Goal: Task Accomplishment & Management: Complete application form

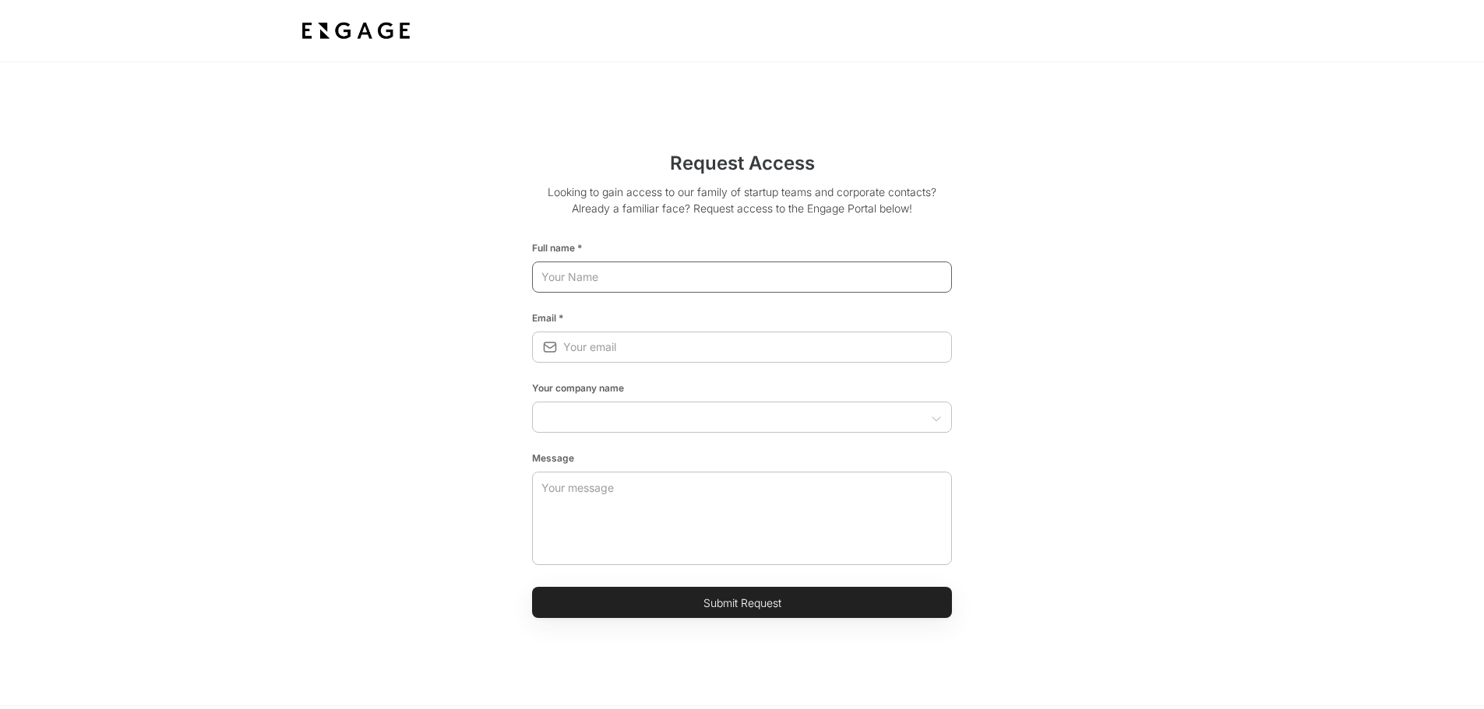
drag, startPoint x: 647, startPoint y: 281, endPoint x: 658, endPoint y: 276, distance: 12.2
click at [647, 281] on input "text" at bounding box center [742, 277] width 420 height 28
click at [532, 407] on button "Submit Request" at bounding box center [742, 602] width 420 height 31
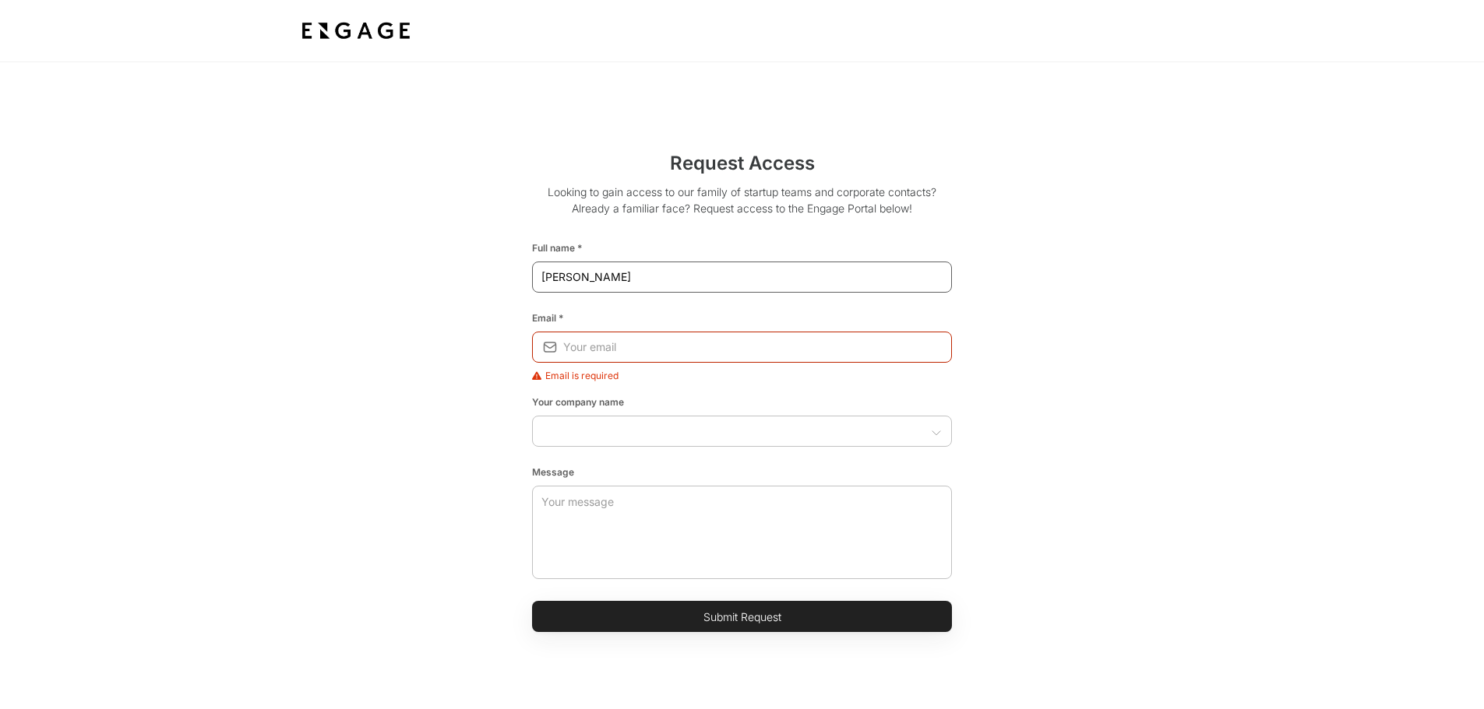
type input "[PERSON_NAME]"
type input "[PERSON_NAME][EMAIL_ADDRESS][PERSON_NAME][DOMAIN_NAME]"
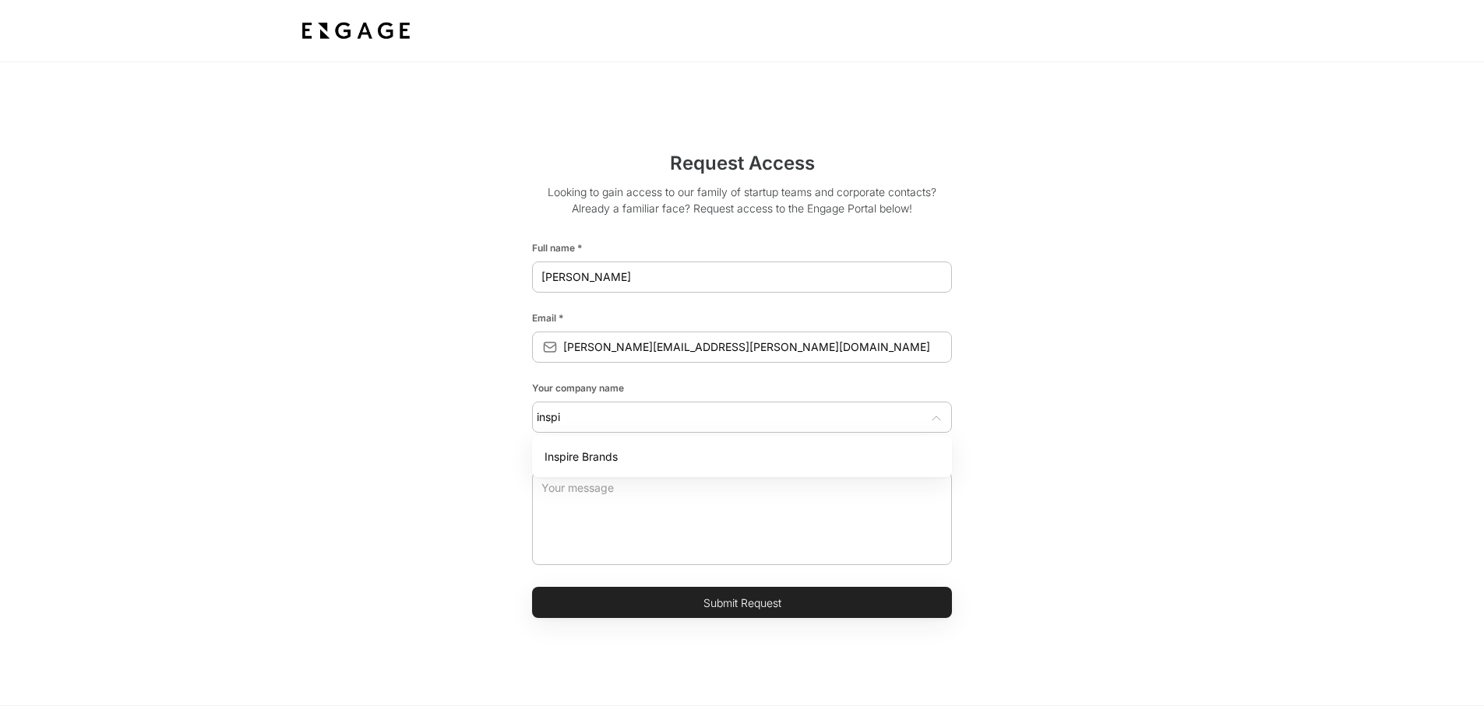
click at [675, 407] on li "Inspire Brands" at bounding box center [742, 456] width 420 height 29
type input "Inspire Brands"
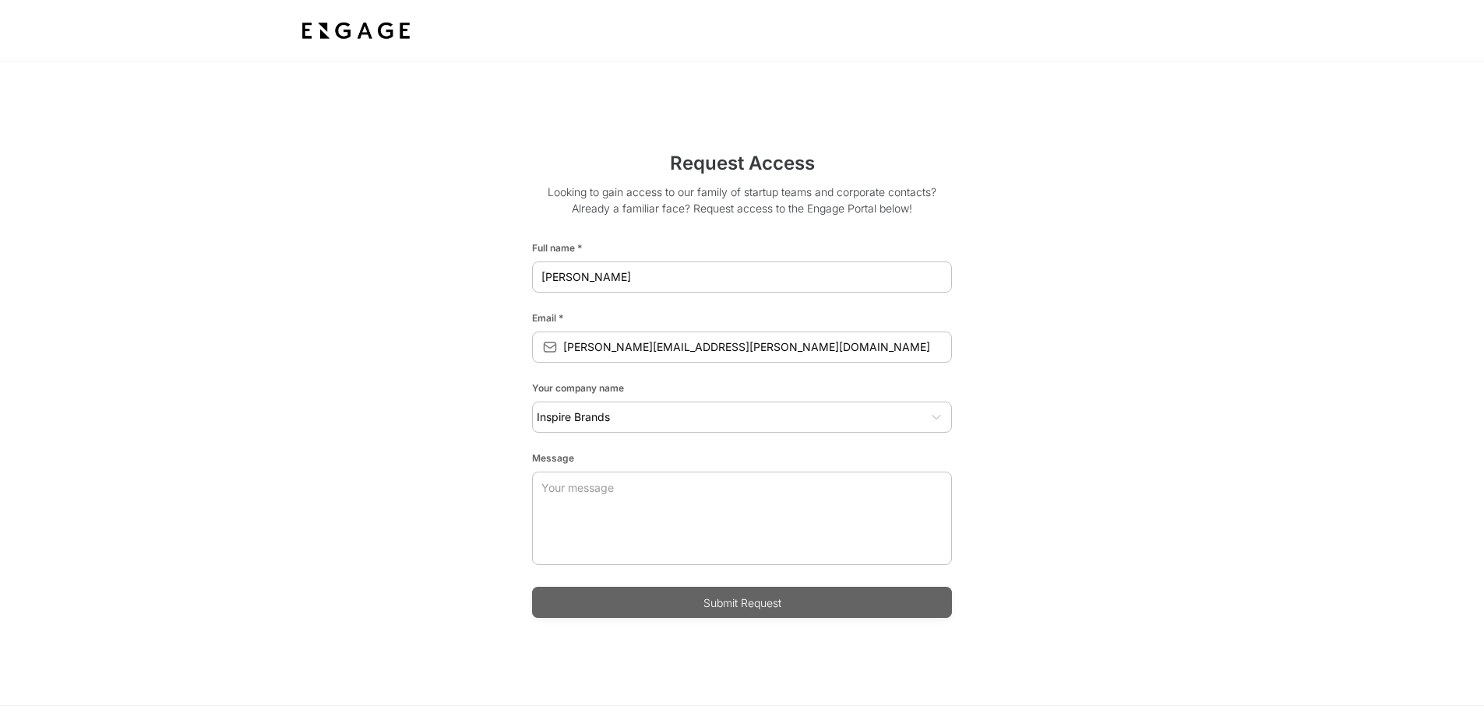
click at [696, 407] on button "Submit Request" at bounding box center [742, 602] width 420 height 31
